Goal: Task Accomplishment & Management: Complete application form

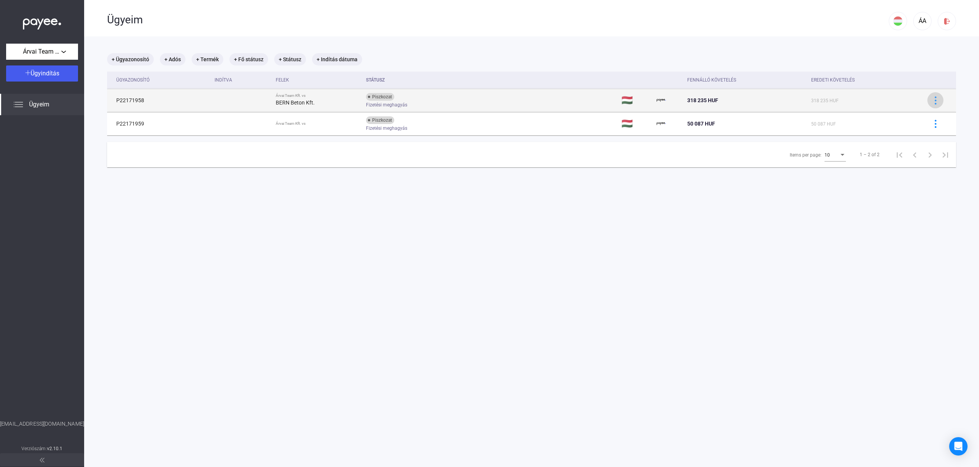
click at [938, 102] on img at bounding box center [936, 100] width 8 height 8
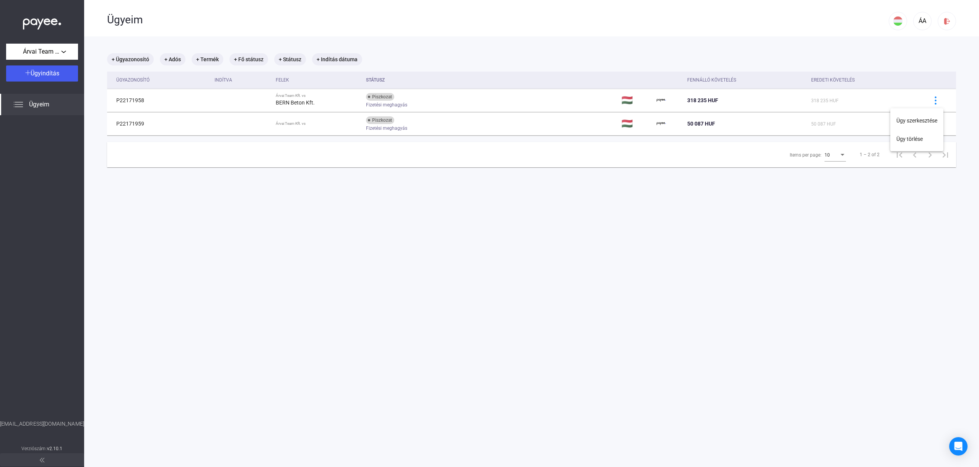
click at [180, 171] on div at bounding box center [489, 233] width 979 height 467
click at [57, 114] on div "Ügyeim" at bounding box center [42, 104] width 84 height 21
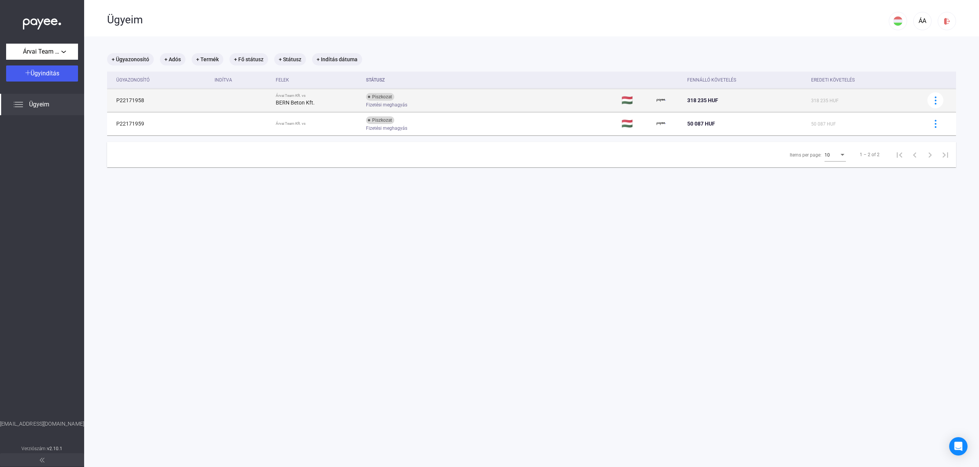
click at [152, 101] on td "P22171958" at bounding box center [159, 100] width 104 height 23
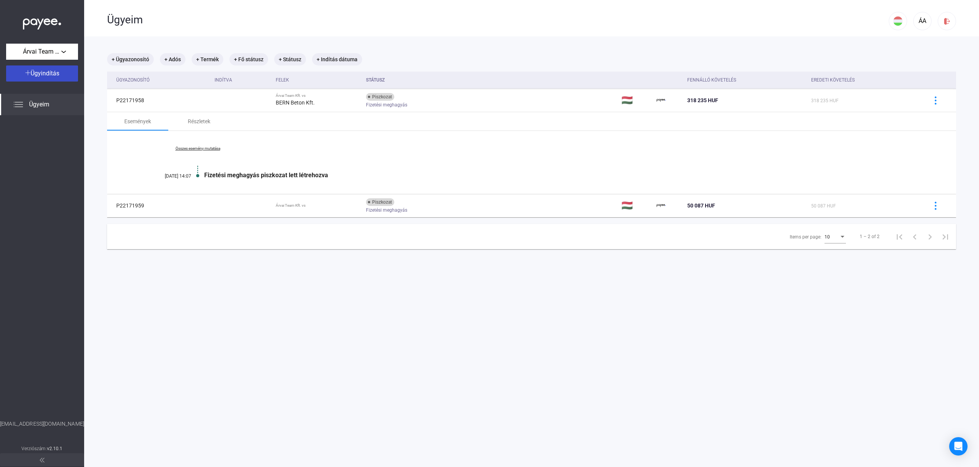
click at [62, 72] on div "Ügyindítás" at bounding box center [41, 73] width 67 height 9
